Goal: Use online tool/utility: Utilize a website feature to perform a specific function

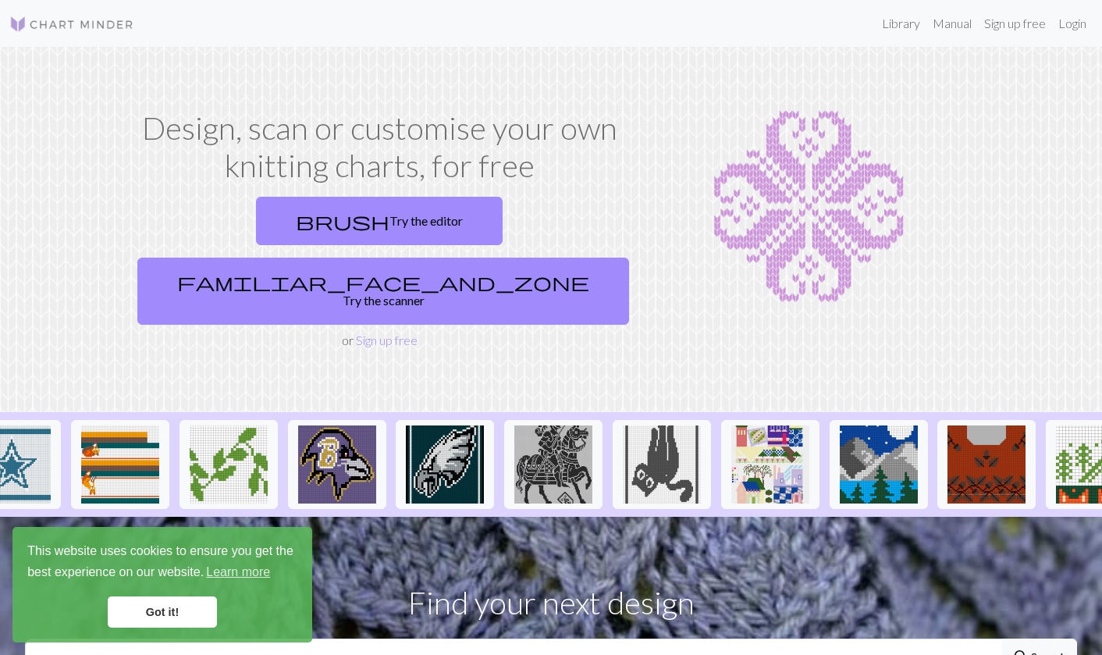
scroll to position [0, 1606]
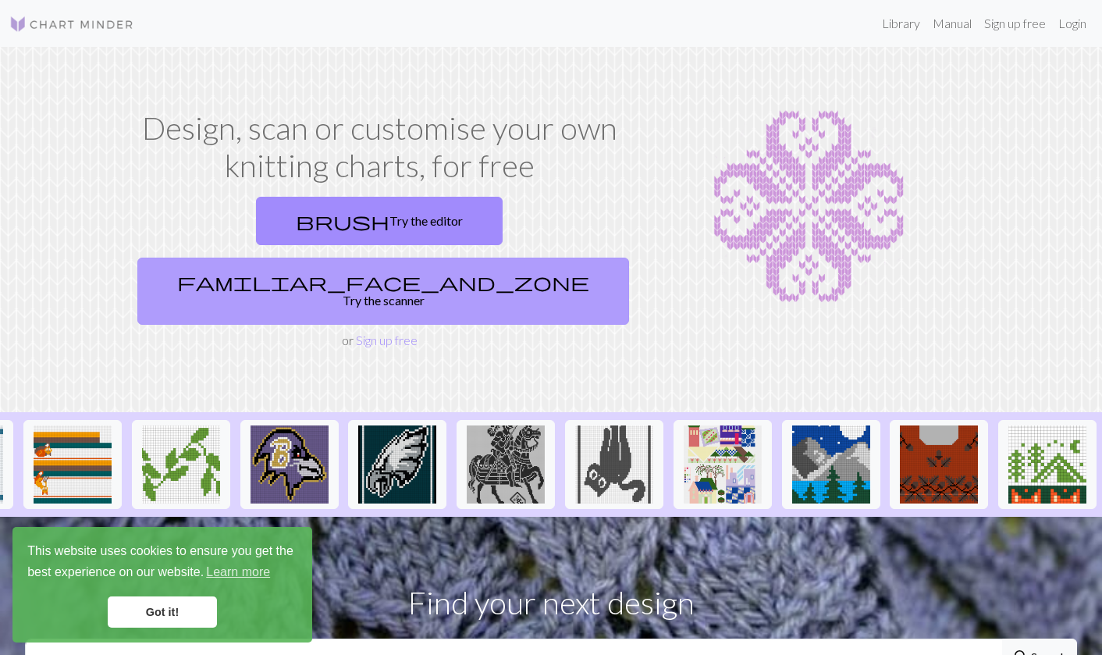
click at [528, 258] on link "familiar_face_and_zone Try the scanner" at bounding box center [383, 291] width 492 height 67
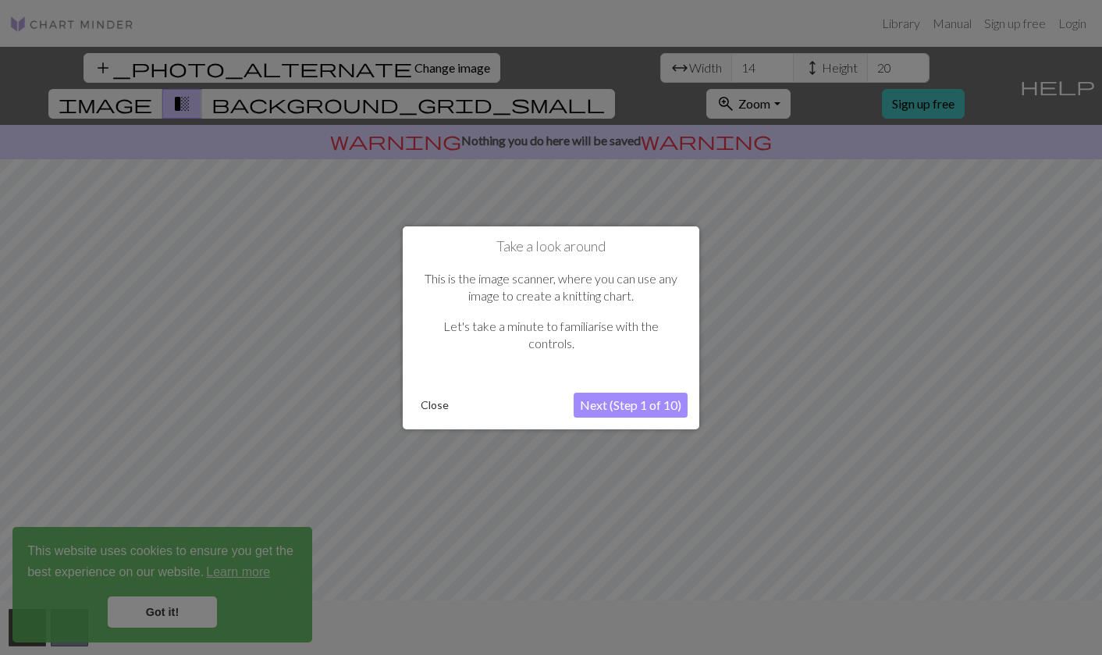
click at [617, 404] on button "Next (Step 1 of 10)" at bounding box center [631, 405] width 114 height 25
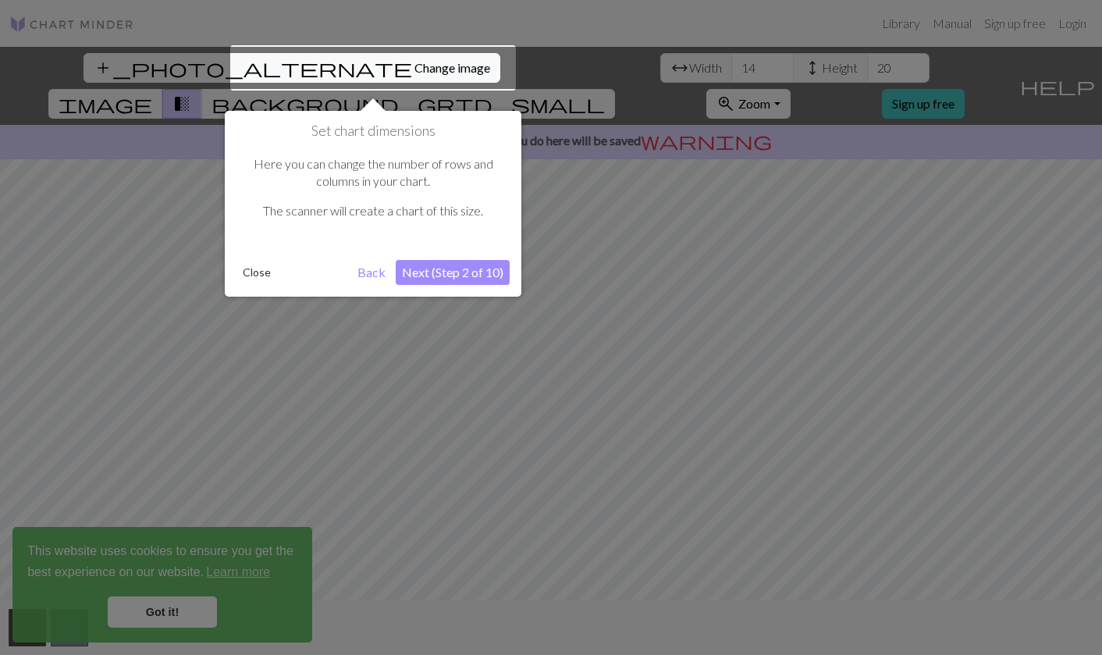
click at [461, 274] on button "Next (Step 2 of 10)" at bounding box center [453, 272] width 114 height 25
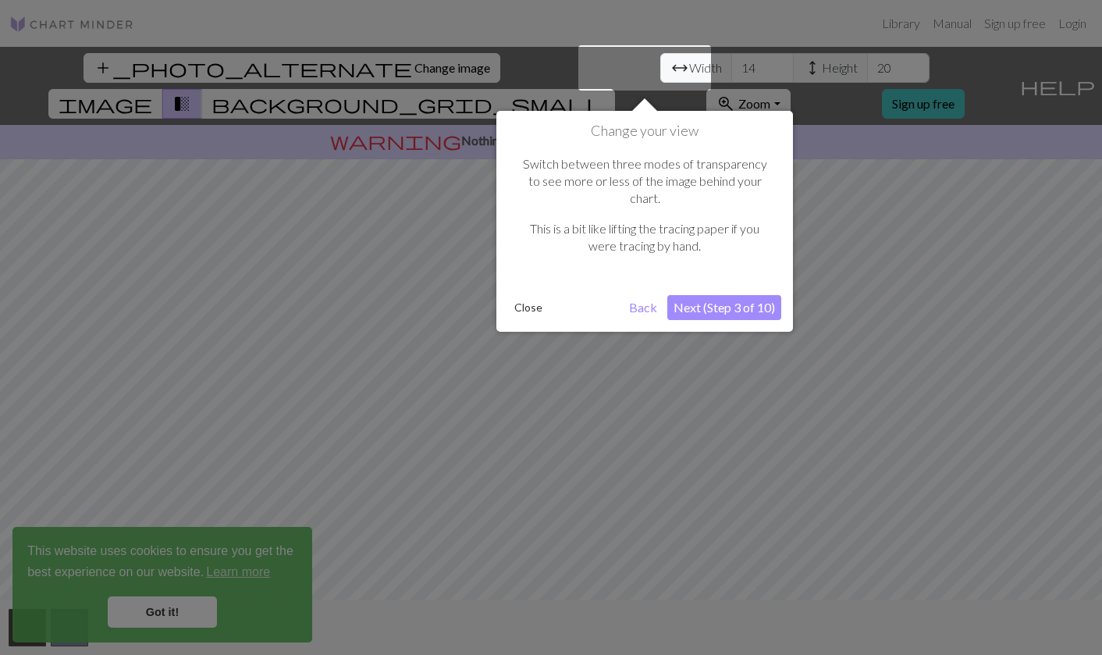
click at [725, 299] on button "Next (Step 3 of 10)" at bounding box center [724, 307] width 114 height 25
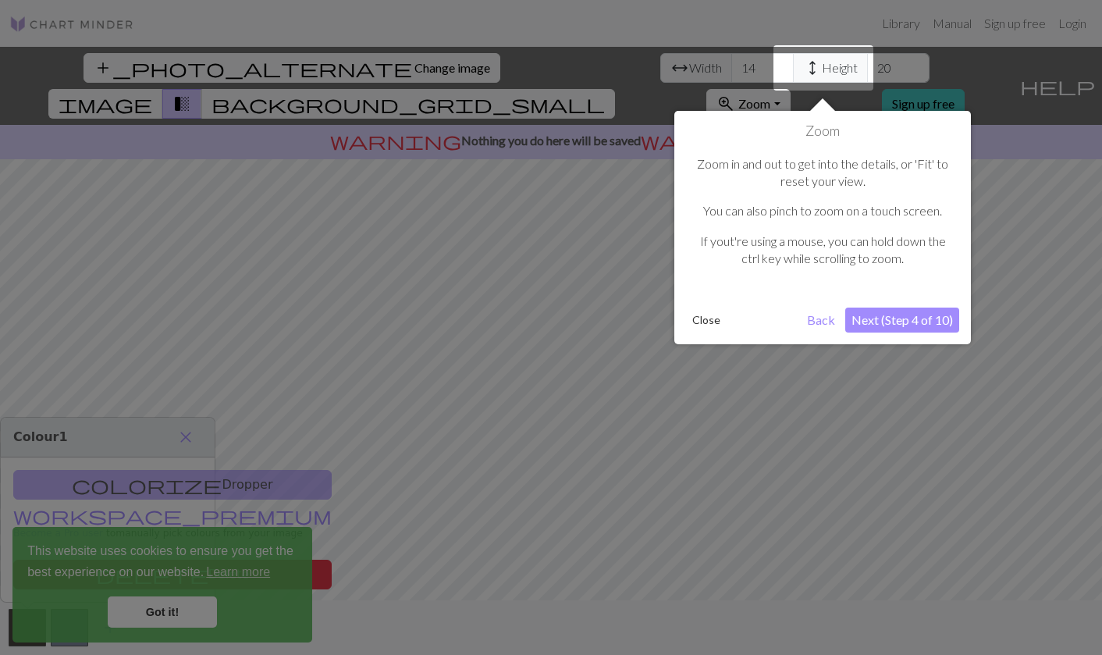
click at [902, 326] on button "Next (Step 4 of 10)" at bounding box center [902, 320] width 114 height 25
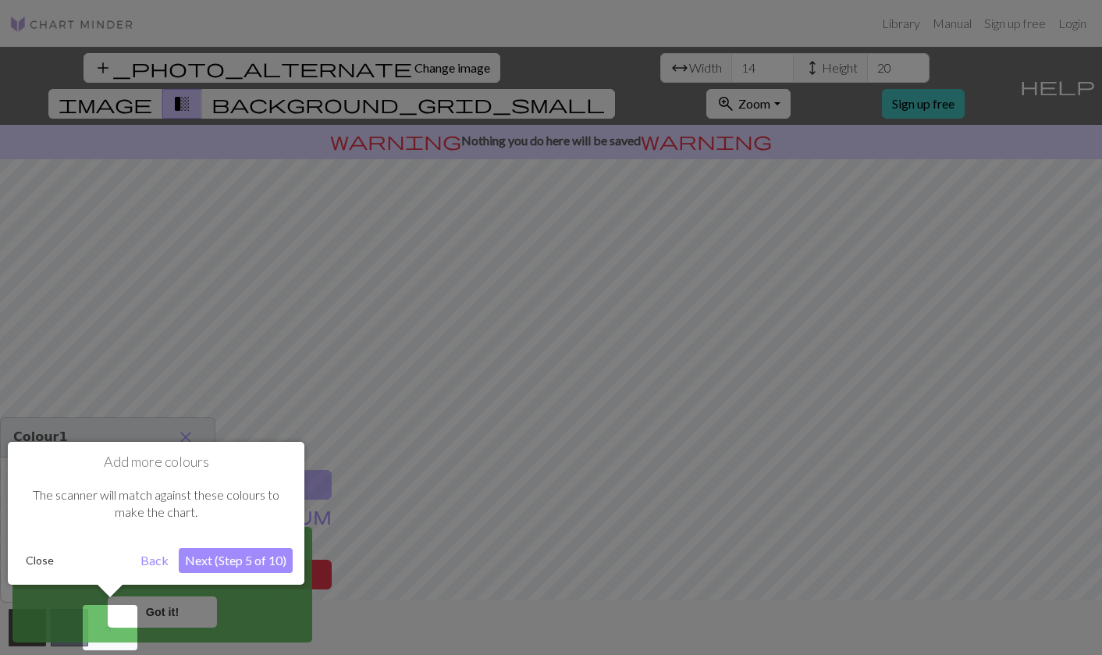
click at [197, 560] on button "Next (Step 5 of 10)" at bounding box center [236, 560] width 114 height 25
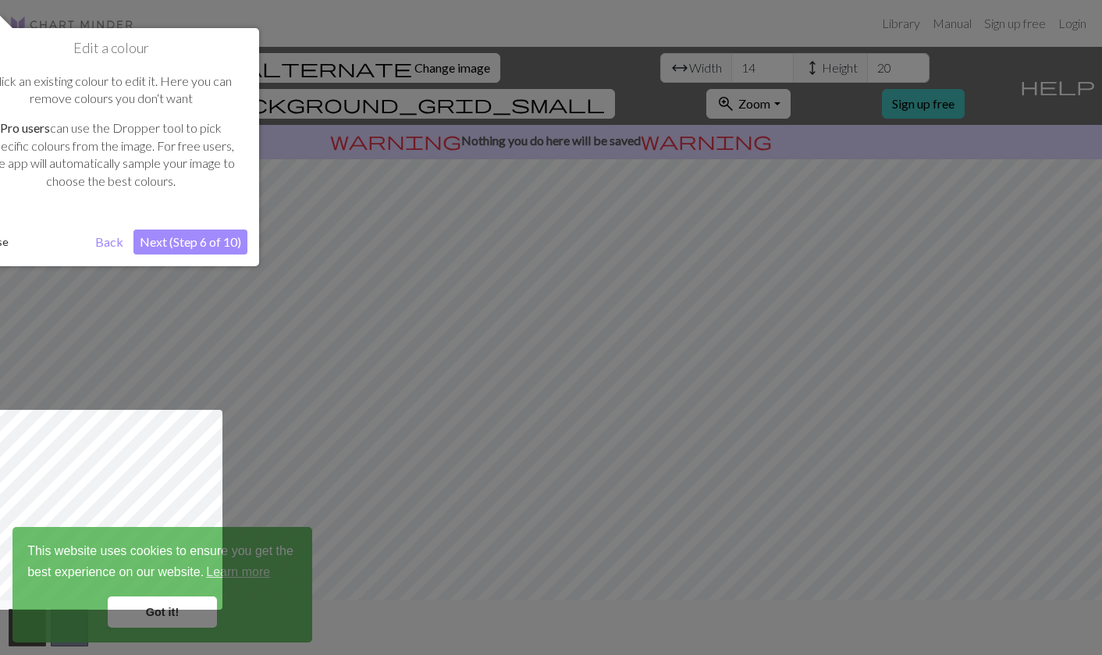
click button "Next (Step 6 of 10)" at bounding box center [190, 241] width 114 height 25
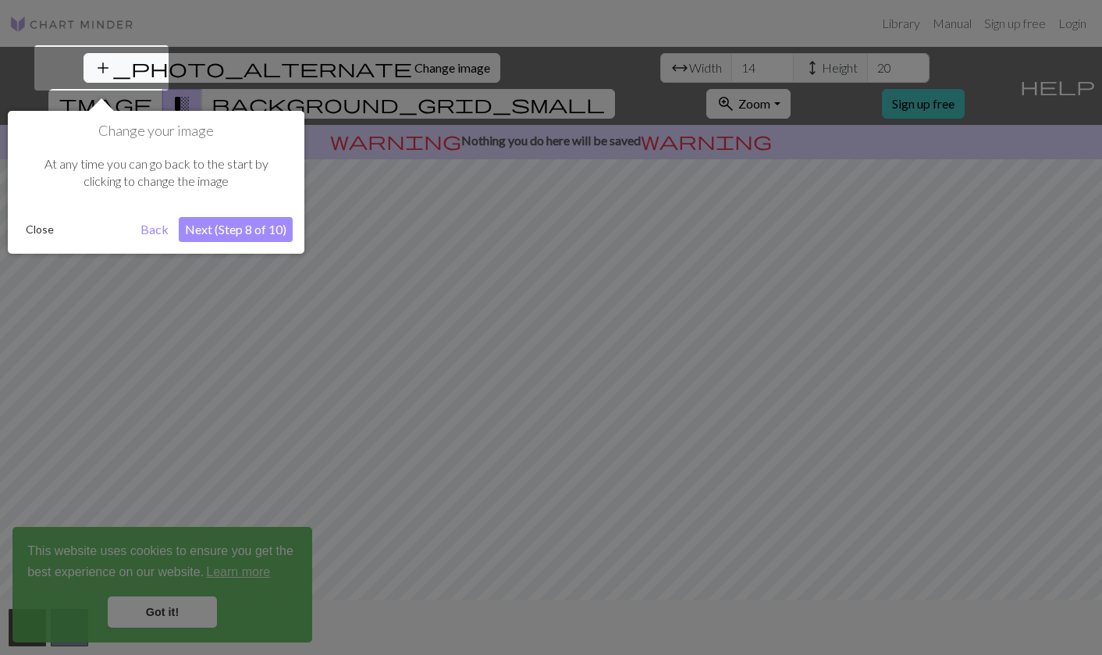
click button "Next (Step 8 of 10)" at bounding box center [236, 229] width 114 height 25
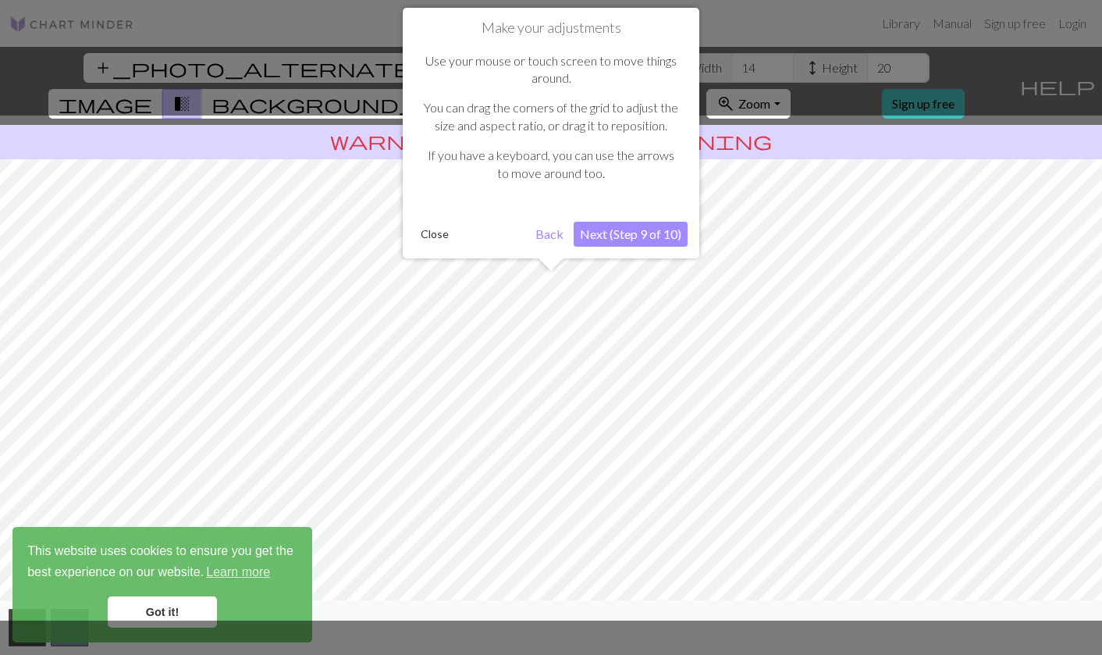
click button "Next (Step 9 of 10)" at bounding box center [631, 234] width 114 height 25
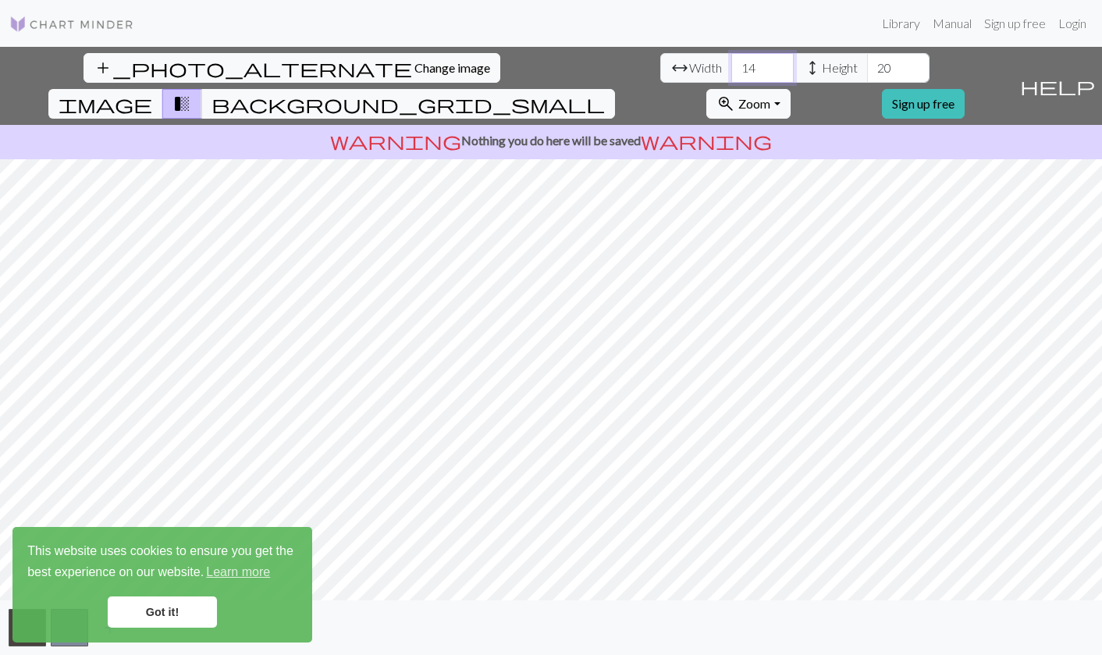
drag, startPoint x: 352, startPoint y: 79, endPoint x: 292, endPoint y: 69, distance: 60.8
click at [660, 69] on div "arrow_range Width 14 height Height 20" at bounding box center [794, 68] width 269 height 30
type input "500"
type input "1"
type input "500"
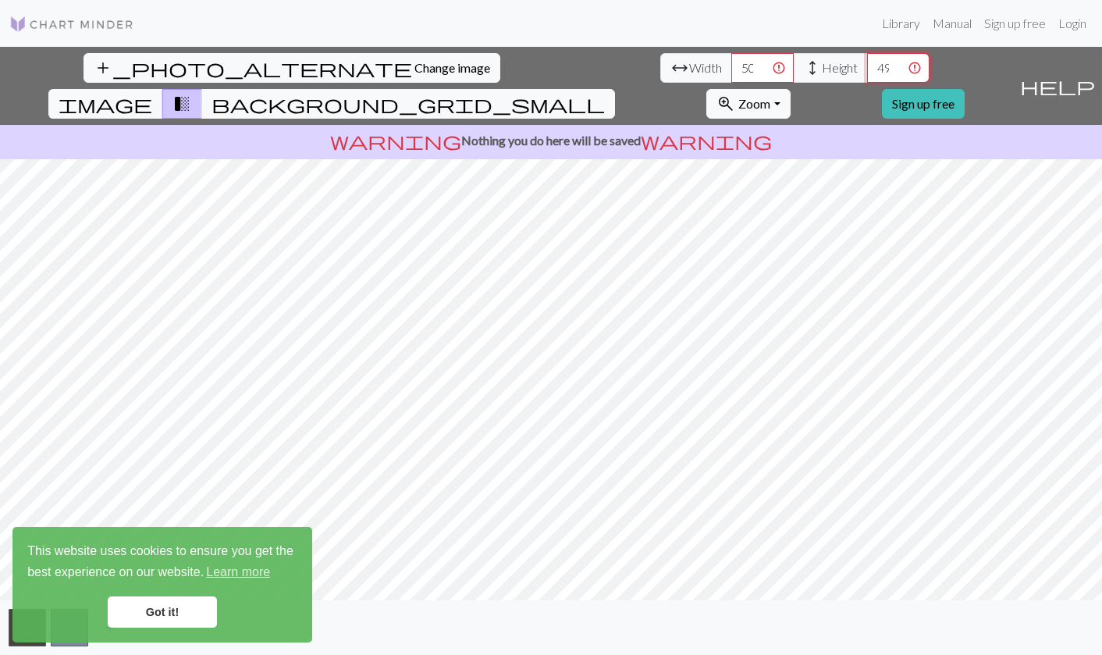
scroll to position [0, 10]
click at [867, 72] on input "499" at bounding box center [898, 68] width 62 height 30
type input "500"
click at [867, 60] on input "500" at bounding box center [898, 68] width 62 height 30
click at [731, 64] on input "501" at bounding box center [762, 68] width 62 height 30
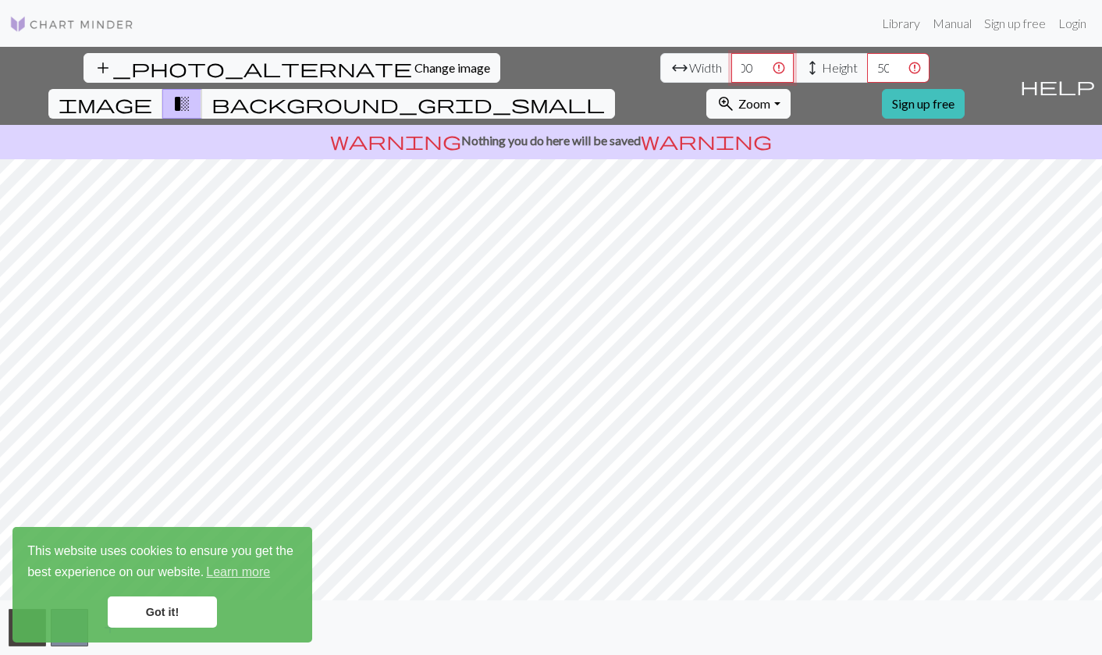
click at [731, 75] on input "500" at bounding box center [762, 68] width 62 height 30
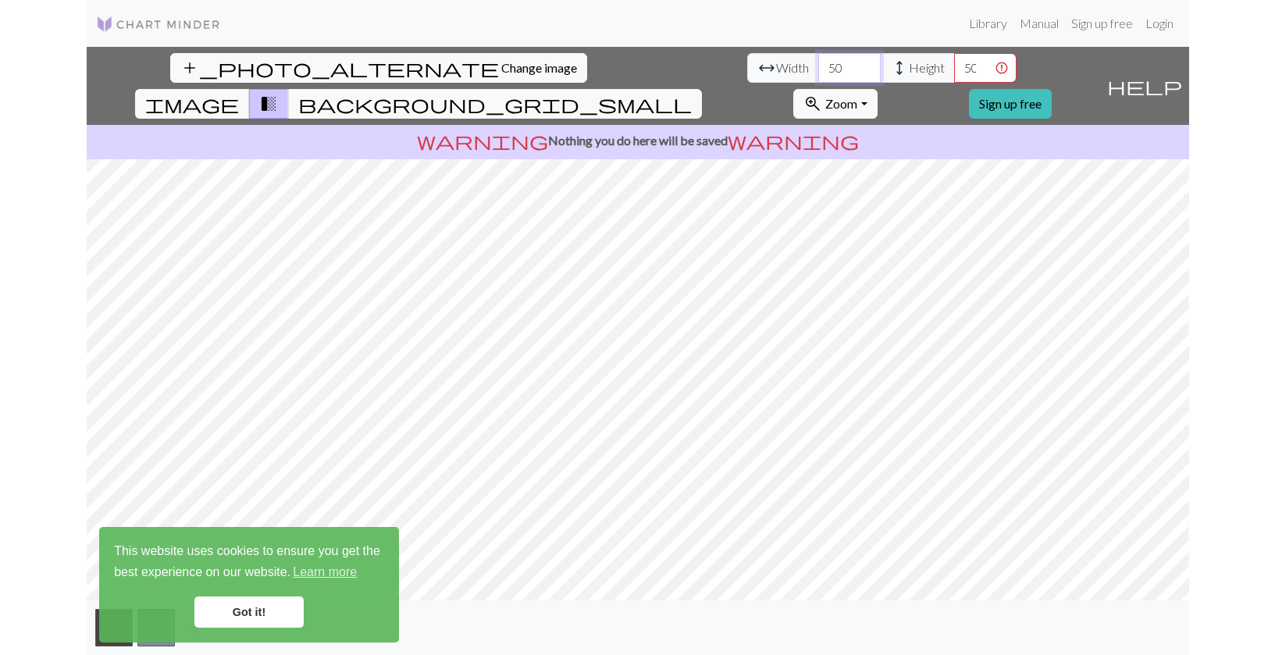
scroll to position [0, 0]
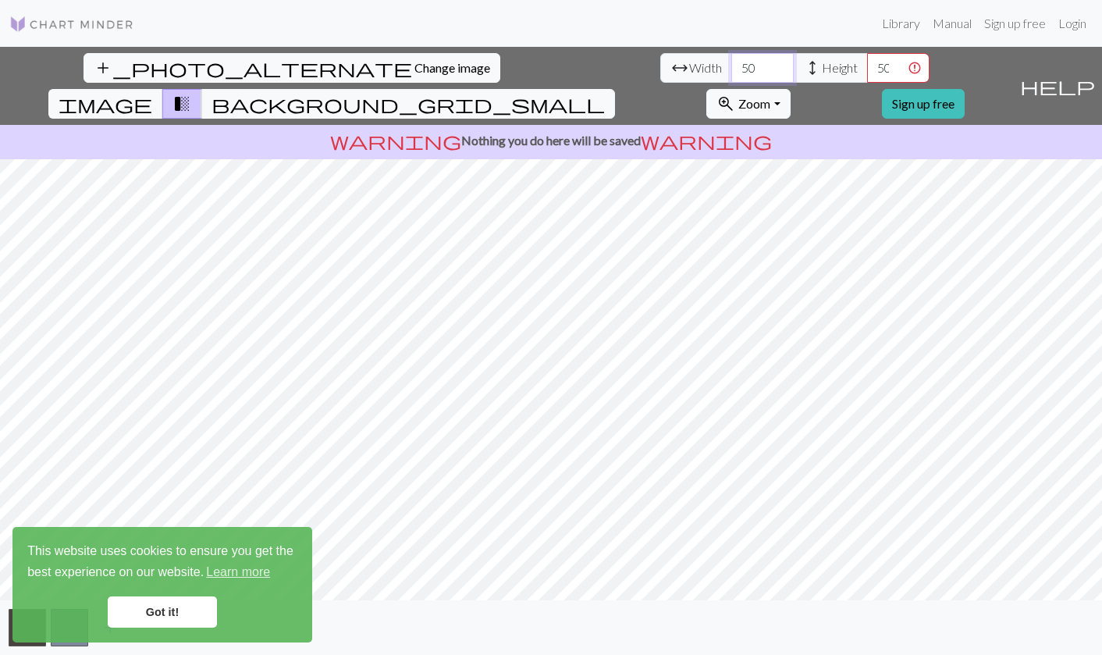
type input "5"
type input "300"
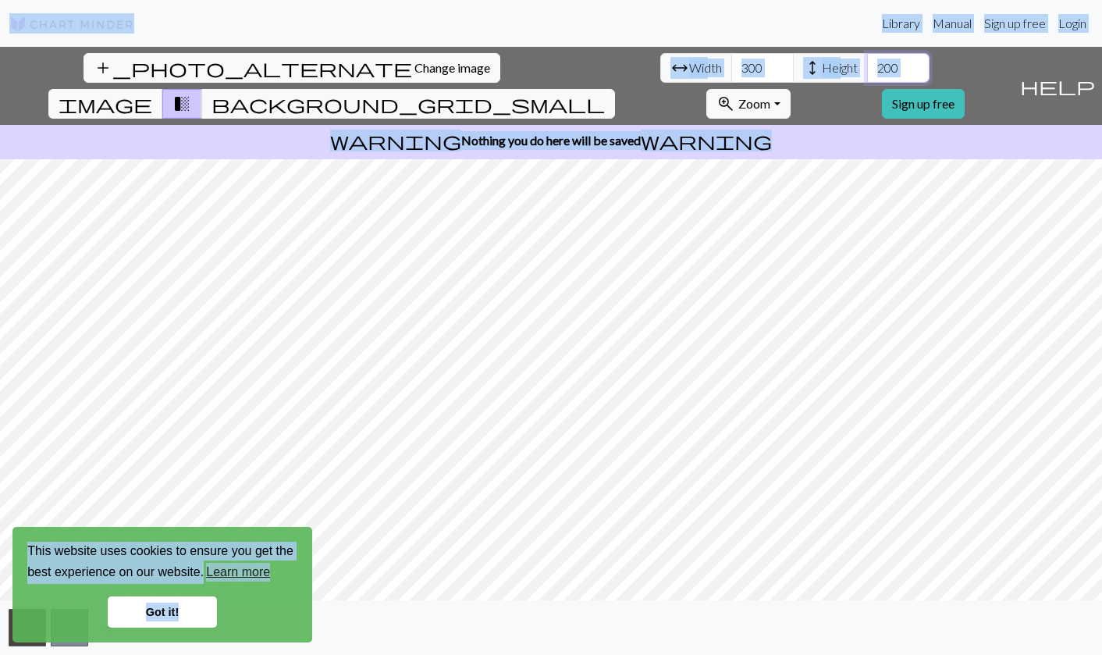
click at [867, 66] on input "200" at bounding box center [898, 68] width 62 height 30
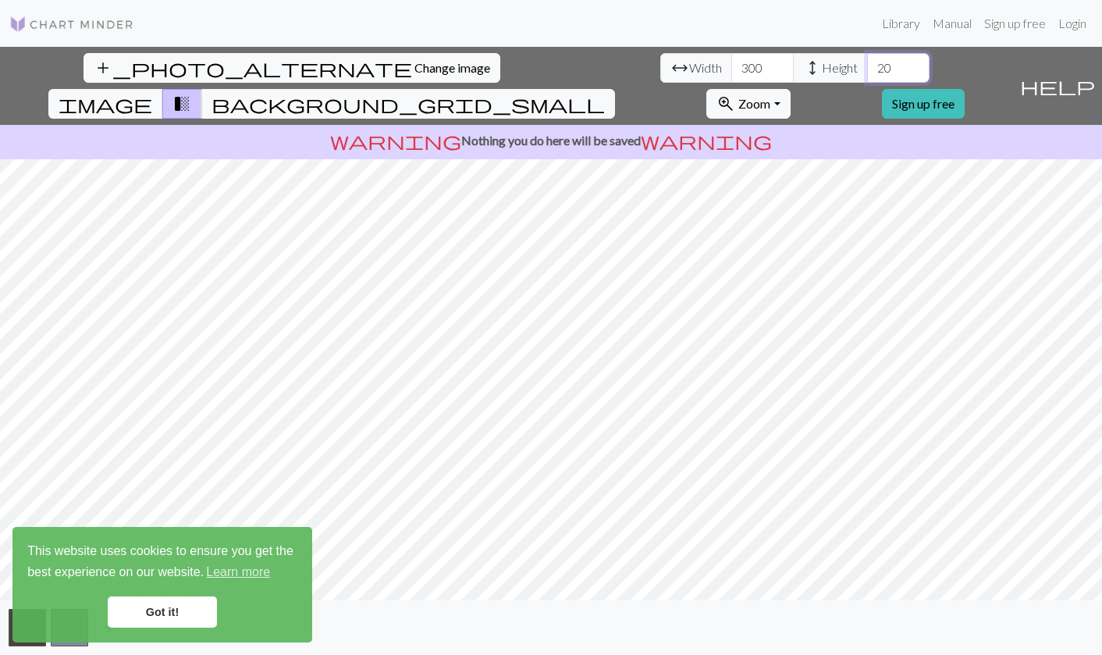
type input "2"
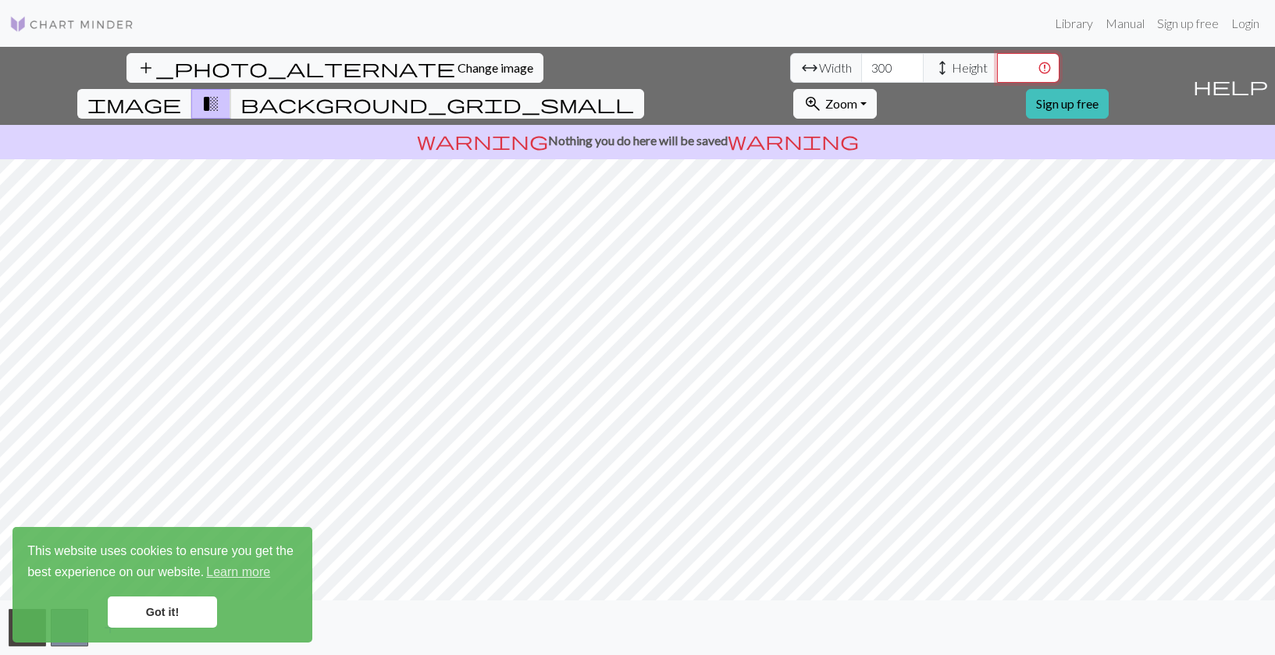
click at [997, 80] on input "number" at bounding box center [1028, 68] width 62 height 30
type input "200"
click at [155, 613] on link "Got it!" at bounding box center [162, 611] width 109 height 31
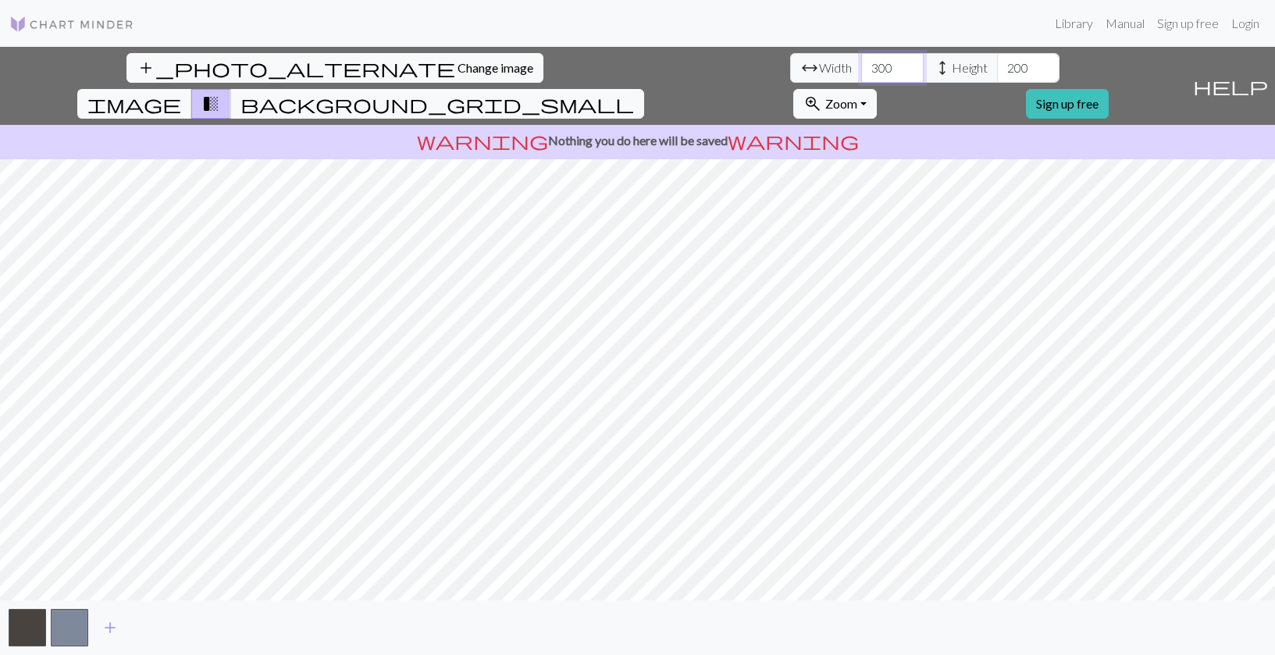
drag, startPoint x: 394, startPoint y: 69, endPoint x: 348, endPoint y: 68, distance: 46.1
click at [790, 68] on div "arrow_range Width 300 height Height 200" at bounding box center [924, 68] width 269 height 30
type input "300"
click at [106, 624] on span "add" at bounding box center [110, 628] width 19 height 22
click at [877, 89] on button "zoom_in Zoom Zoom" at bounding box center [835, 104] width 84 height 30
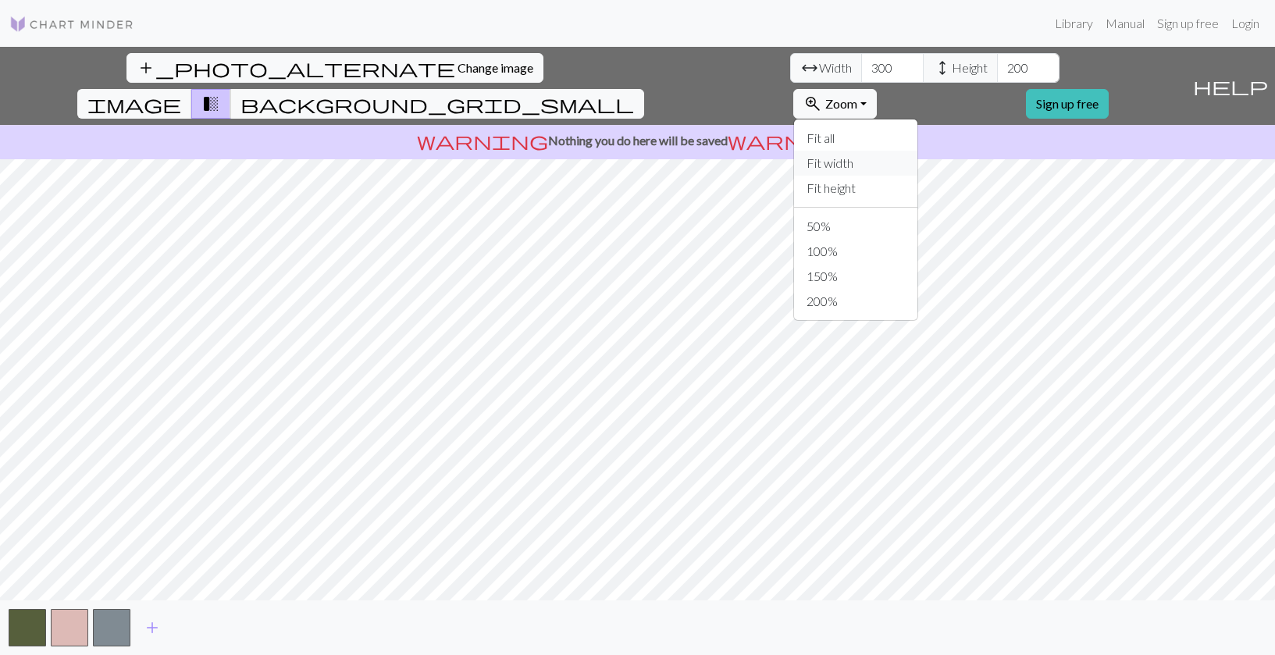
click at [917, 151] on button "Fit width" at bounding box center [855, 163] width 123 height 25
click at [877, 89] on button "zoom_in Zoom Zoom" at bounding box center [835, 104] width 84 height 30
click at [917, 176] on button "Fit height" at bounding box center [855, 188] width 123 height 25
click at [634, 93] on span "background_grid_small" at bounding box center [436, 104] width 393 height 22
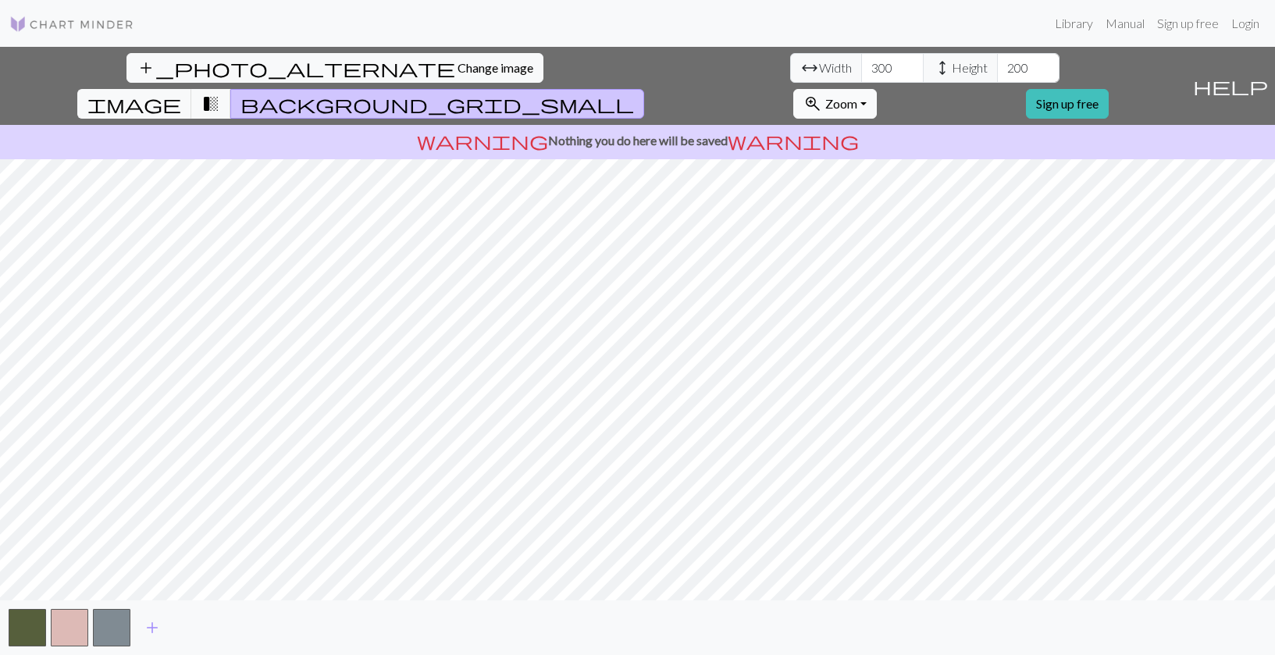
click at [857, 96] on span "Zoom" at bounding box center [841, 103] width 32 height 15
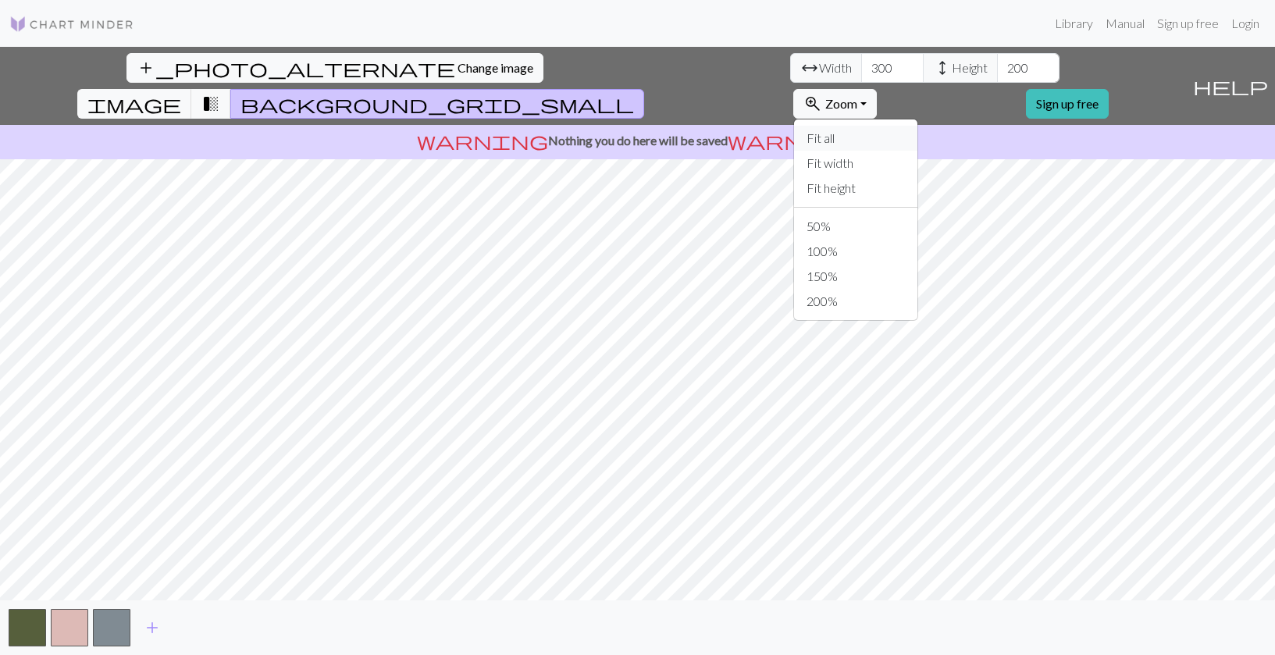
click at [917, 126] on button "Fit all" at bounding box center [855, 138] width 123 height 25
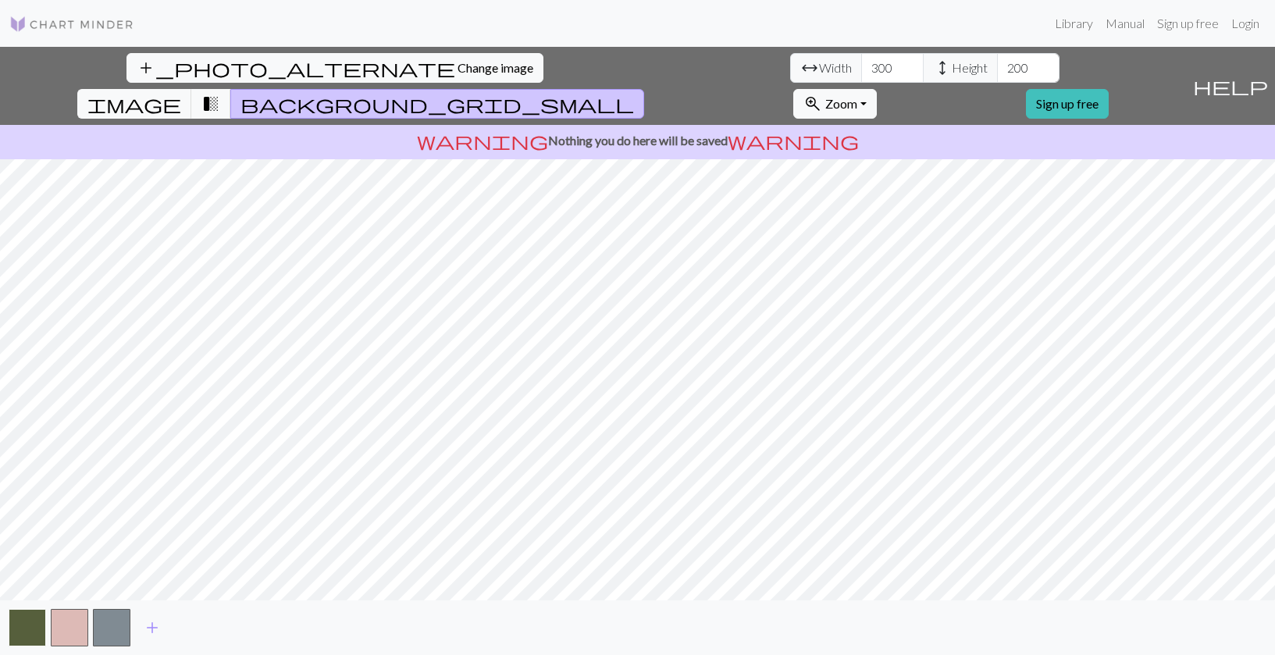
click at [16, 627] on button "button" at bounding box center [27, 627] width 37 height 37
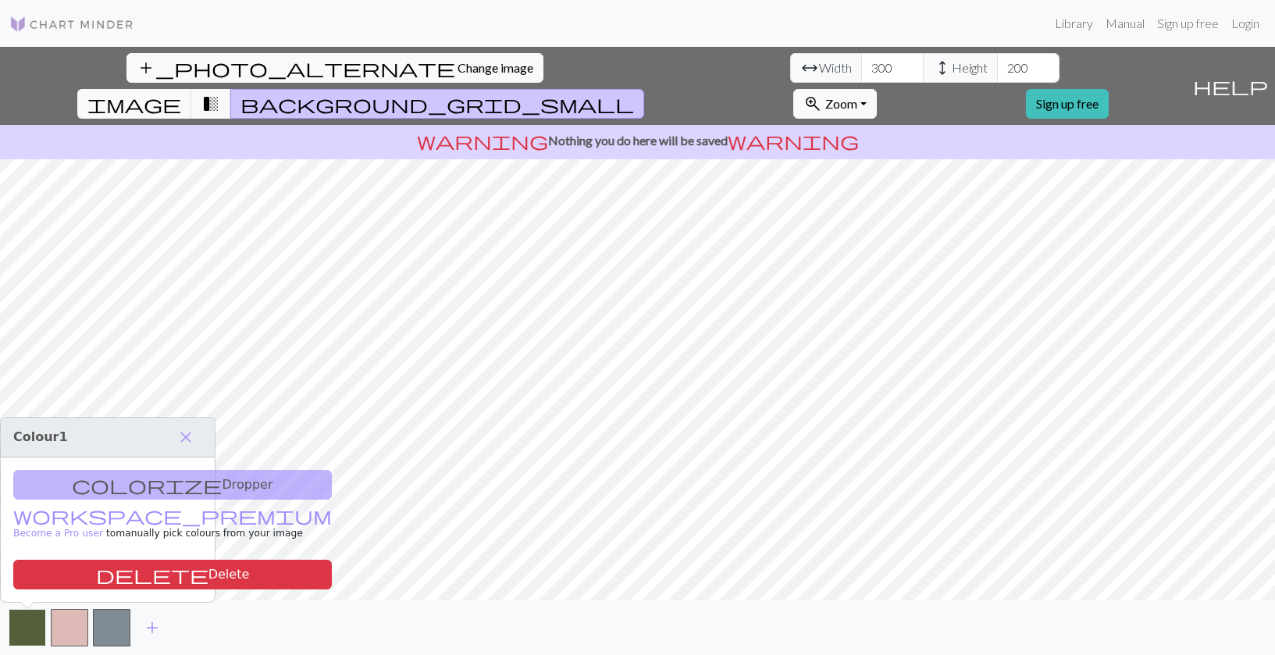
click at [30, 628] on button "button" at bounding box center [27, 627] width 37 height 37
click at [66, 628] on button "button" at bounding box center [69, 627] width 37 height 37
click at [158, 631] on span "add" at bounding box center [152, 628] width 19 height 22
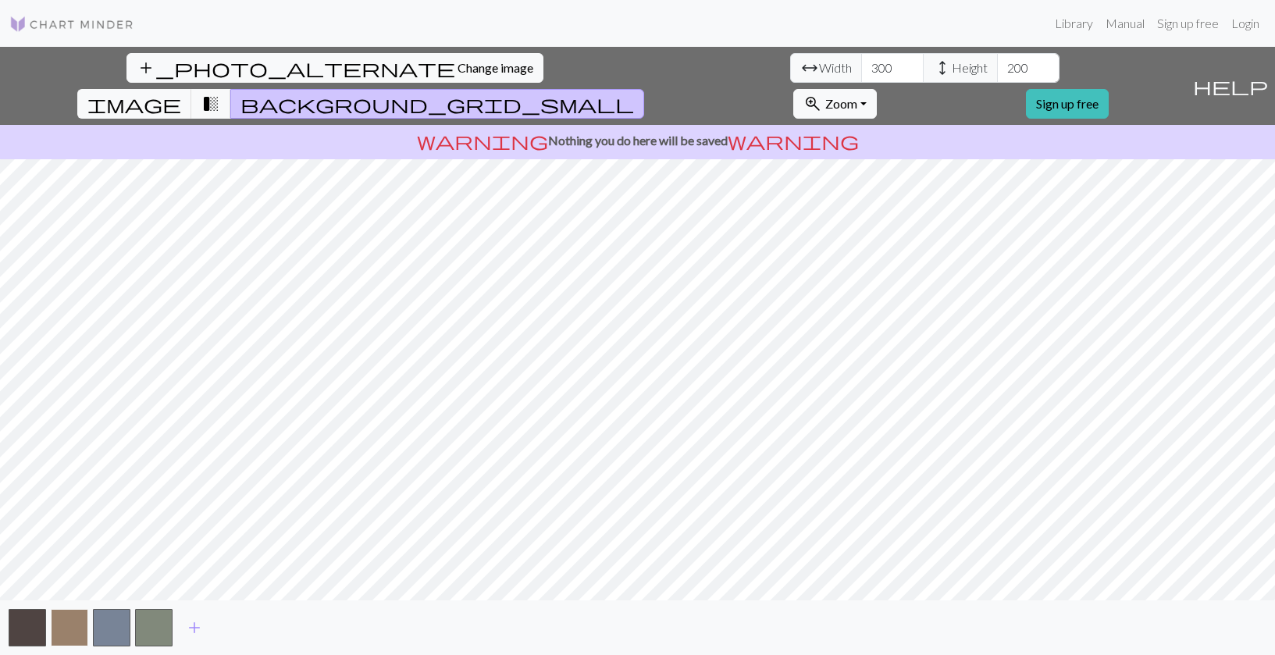
click at [80, 626] on button "button" at bounding box center [69, 627] width 37 height 37
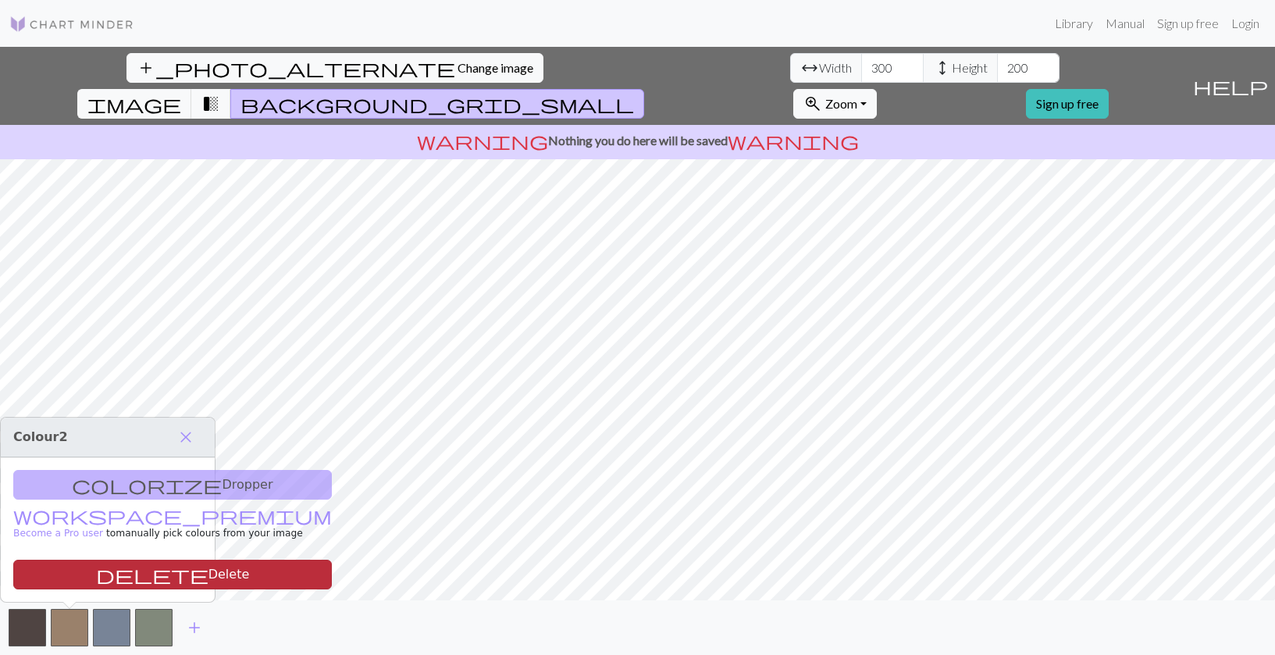
click at [105, 564] on button "delete Delete" at bounding box center [172, 575] width 318 height 30
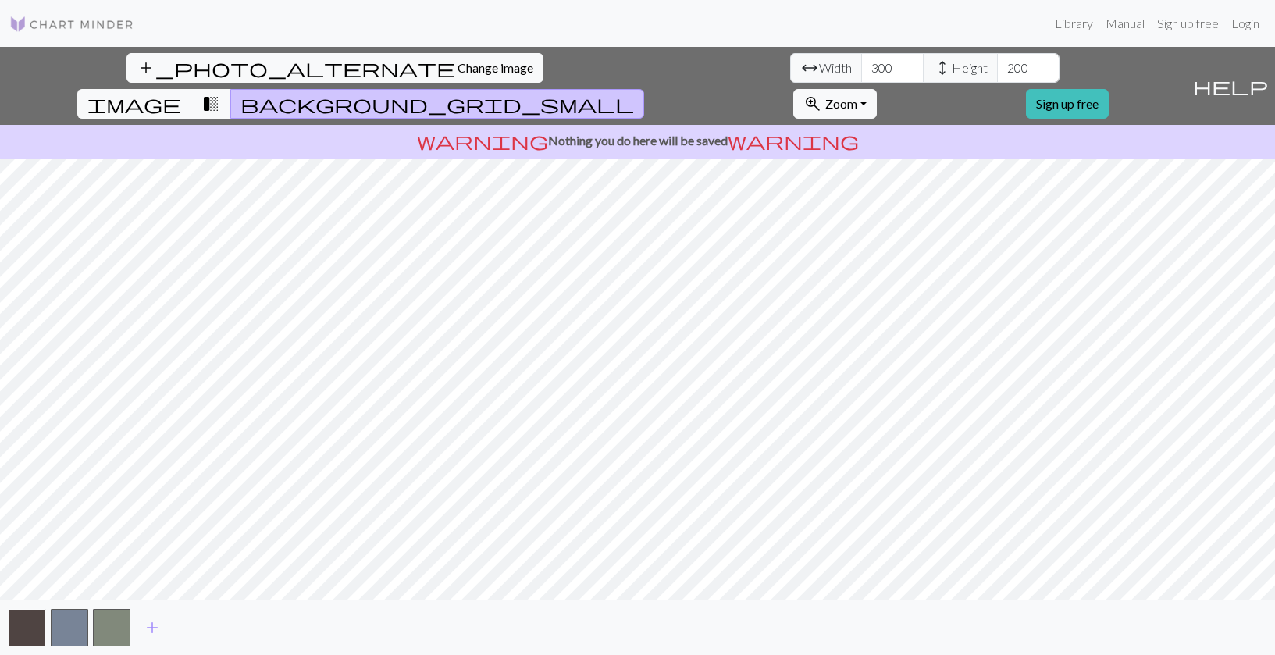
click at [33, 639] on button "button" at bounding box center [27, 627] width 37 height 37
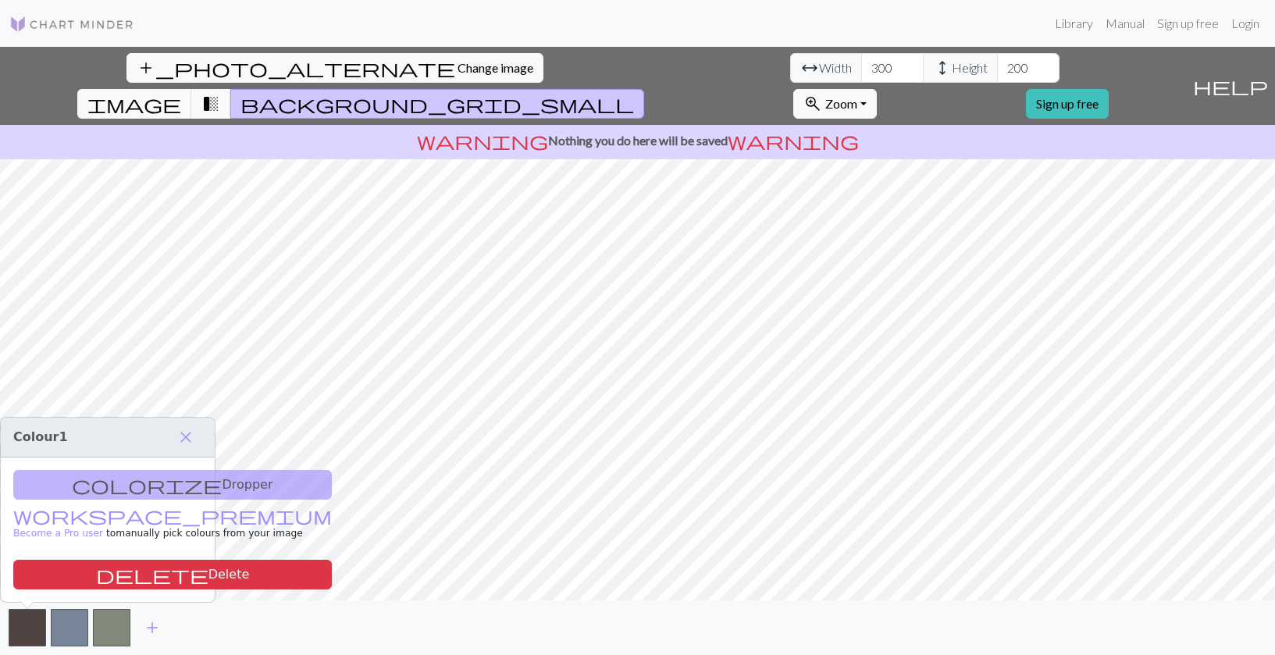
click at [76, 494] on div "colorize Dropper workspace_premium Become a Pro user to manually pick colours f…" at bounding box center [108, 529] width 214 height 144
click at [84, 489] on div "colorize Dropper workspace_premium Become a Pro user to manually pick colours f…" at bounding box center [108, 529] width 214 height 144
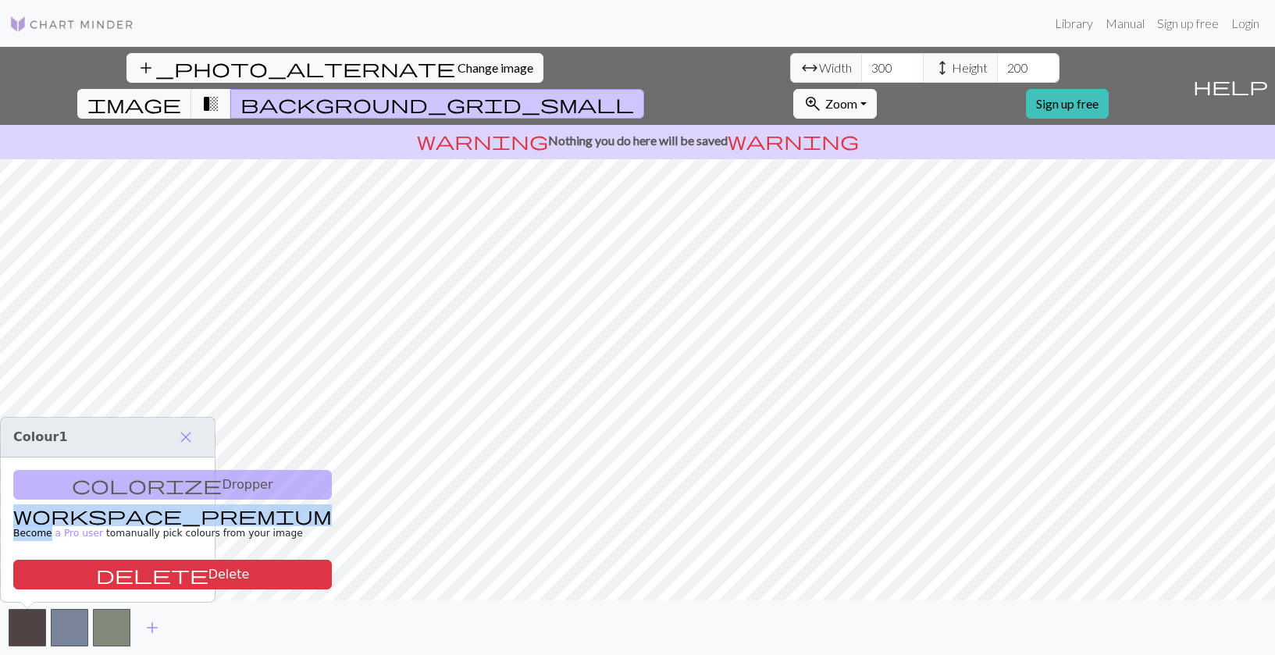
click at [84, 489] on div "colorize Dropper workspace_premium Become a Pro user to manually pick colours f…" at bounding box center [108, 529] width 214 height 144
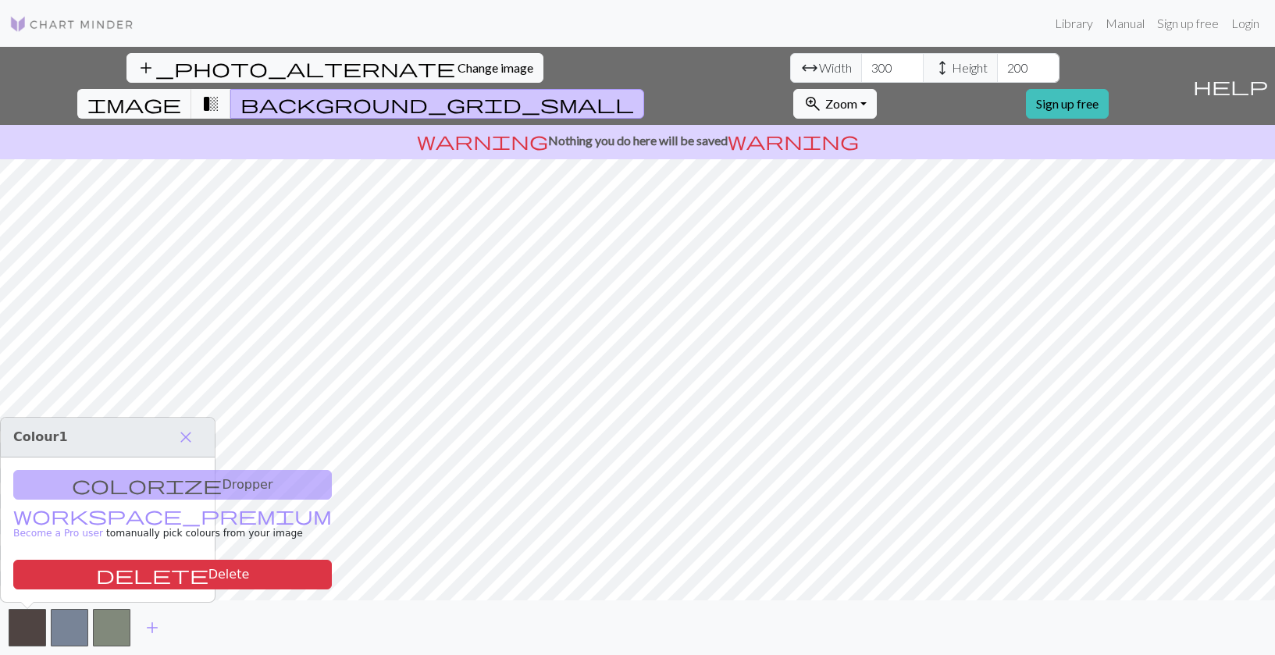
click at [84, 489] on div "colorize Dropper workspace_premium Become a Pro user to manually pick colours f…" at bounding box center [108, 529] width 214 height 144
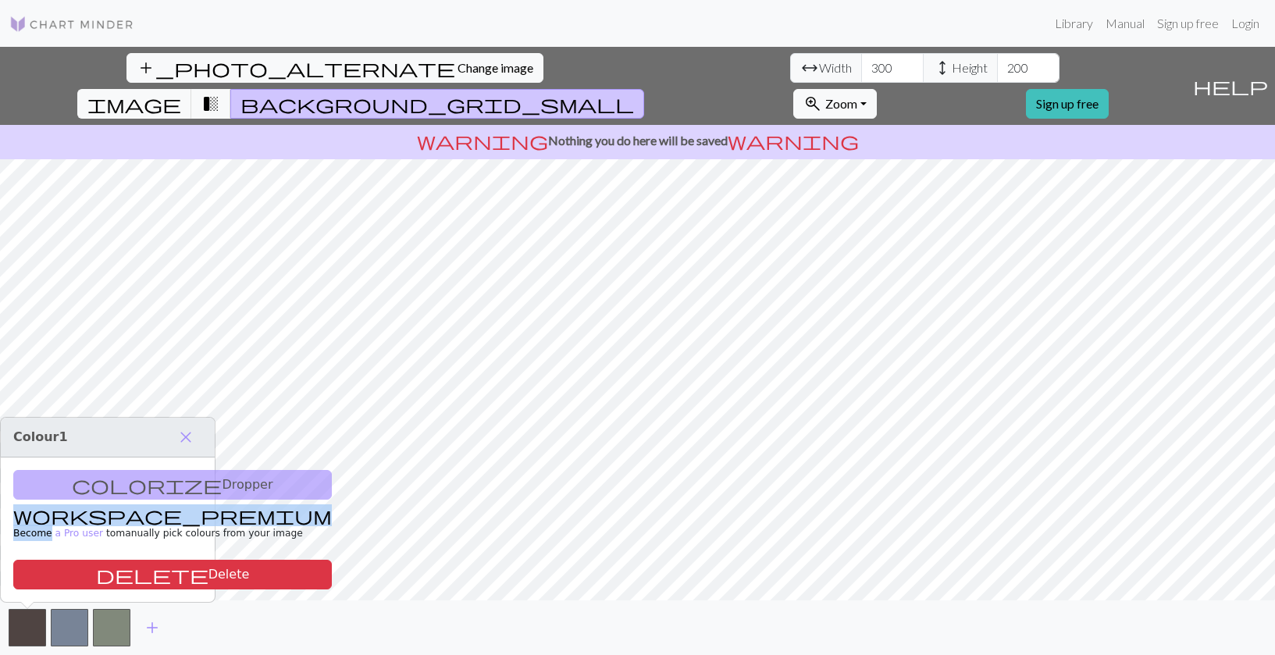
click at [84, 489] on div "colorize Dropper workspace_premium Become a Pro user to manually pick colours f…" at bounding box center [108, 529] width 214 height 144
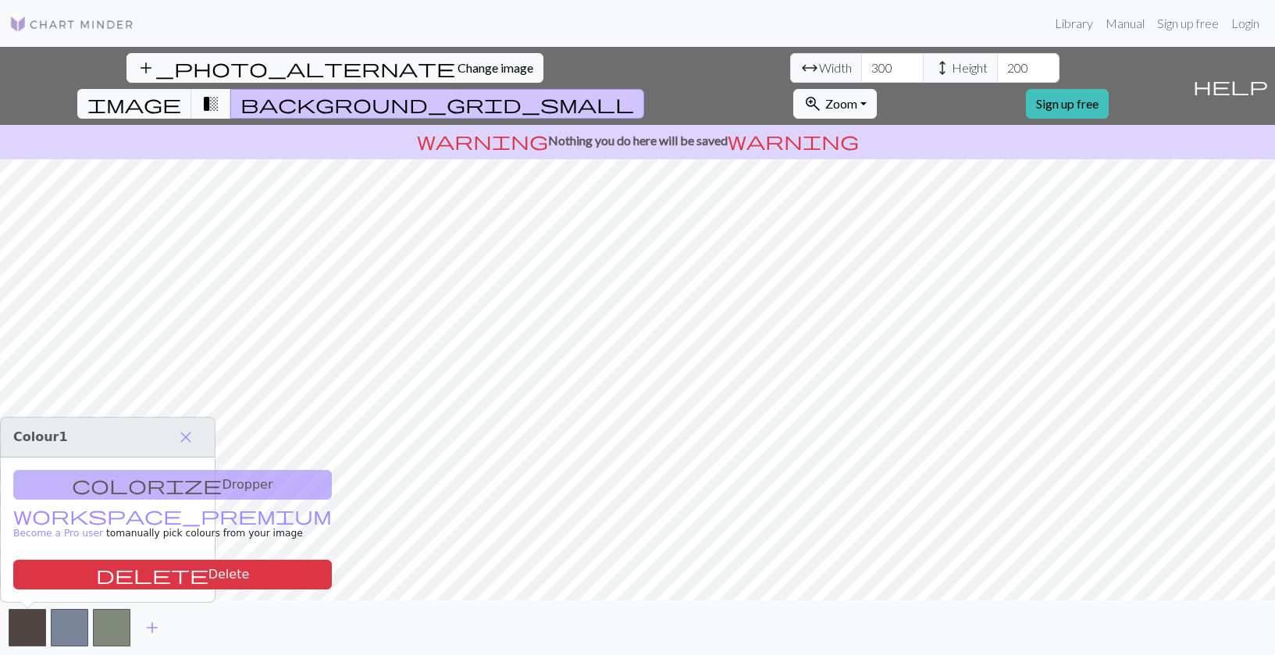
click at [84, 489] on div "colorize Dropper workspace_premium Become a Pro user to manually pick colours f…" at bounding box center [108, 529] width 214 height 144
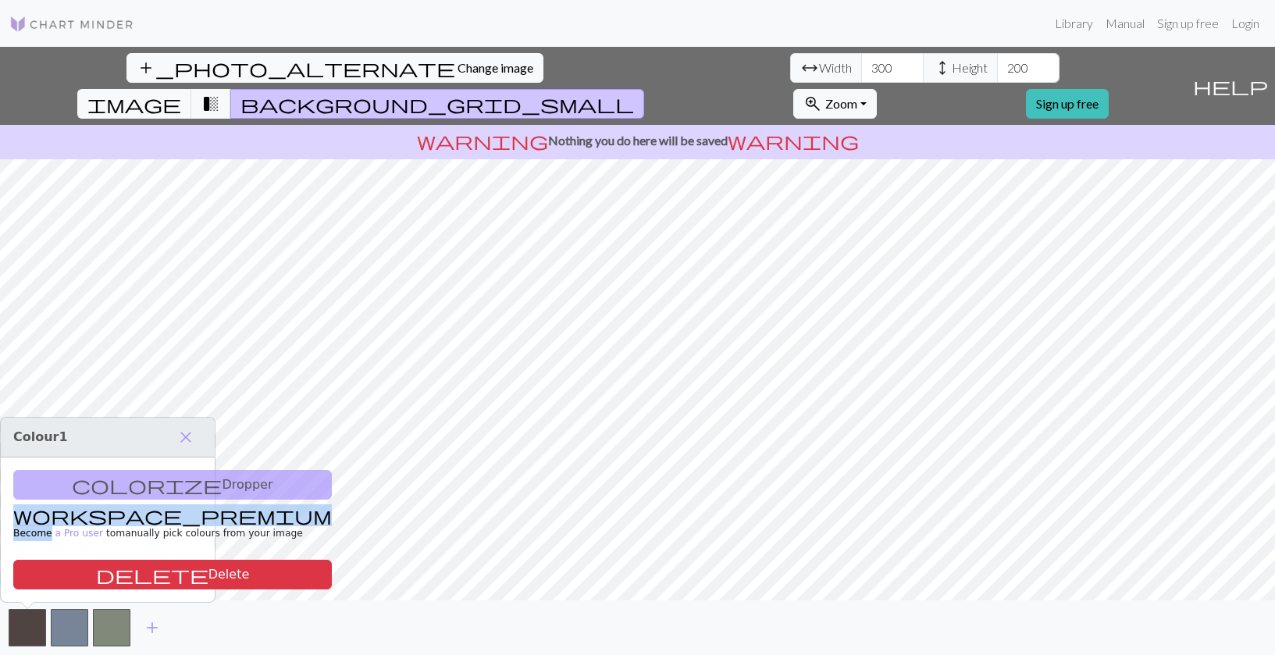
click at [84, 489] on div "colorize Dropper workspace_premium Become a Pro user to manually pick colours f…" at bounding box center [108, 529] width 214 height 144
click at [185, 437] on span "close" at bounding box center [185, 437] width 19 height 22
